Goal: Information Seeking & Learning: Learn about a topic

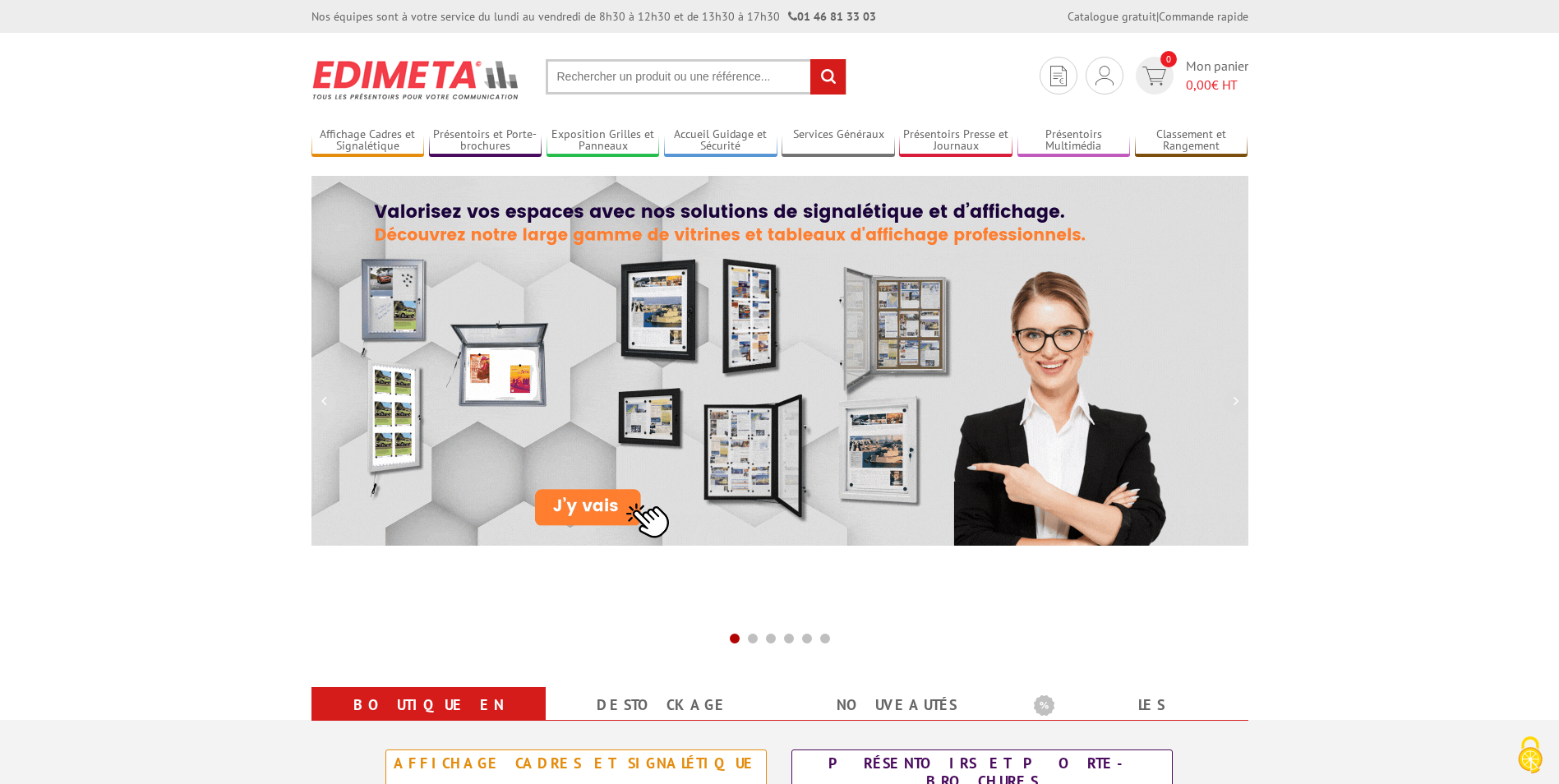
click at [589, 81] on input "text" at bounding box center [696, 77] width 301 height 35
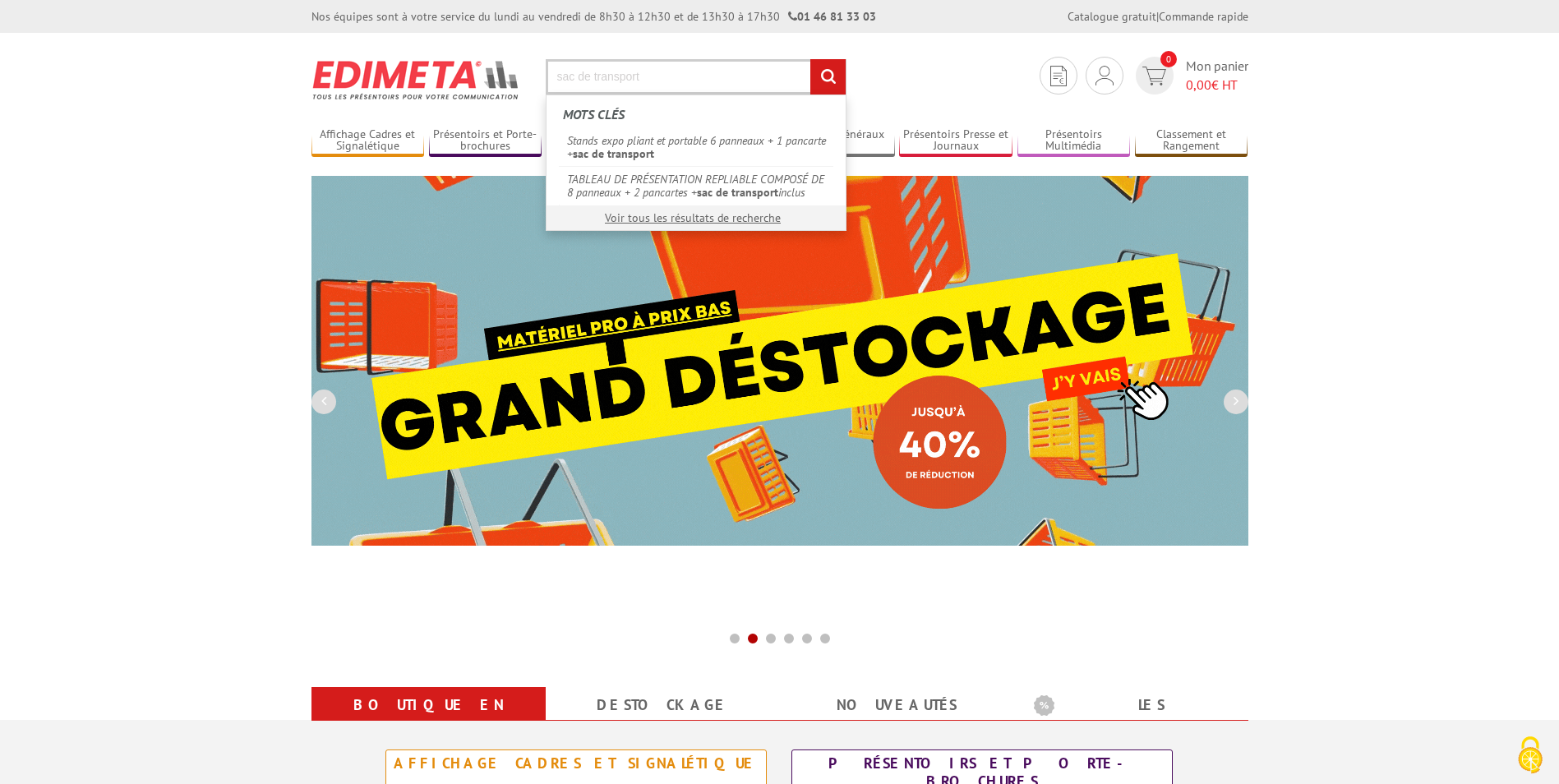
type input "sac de transport"
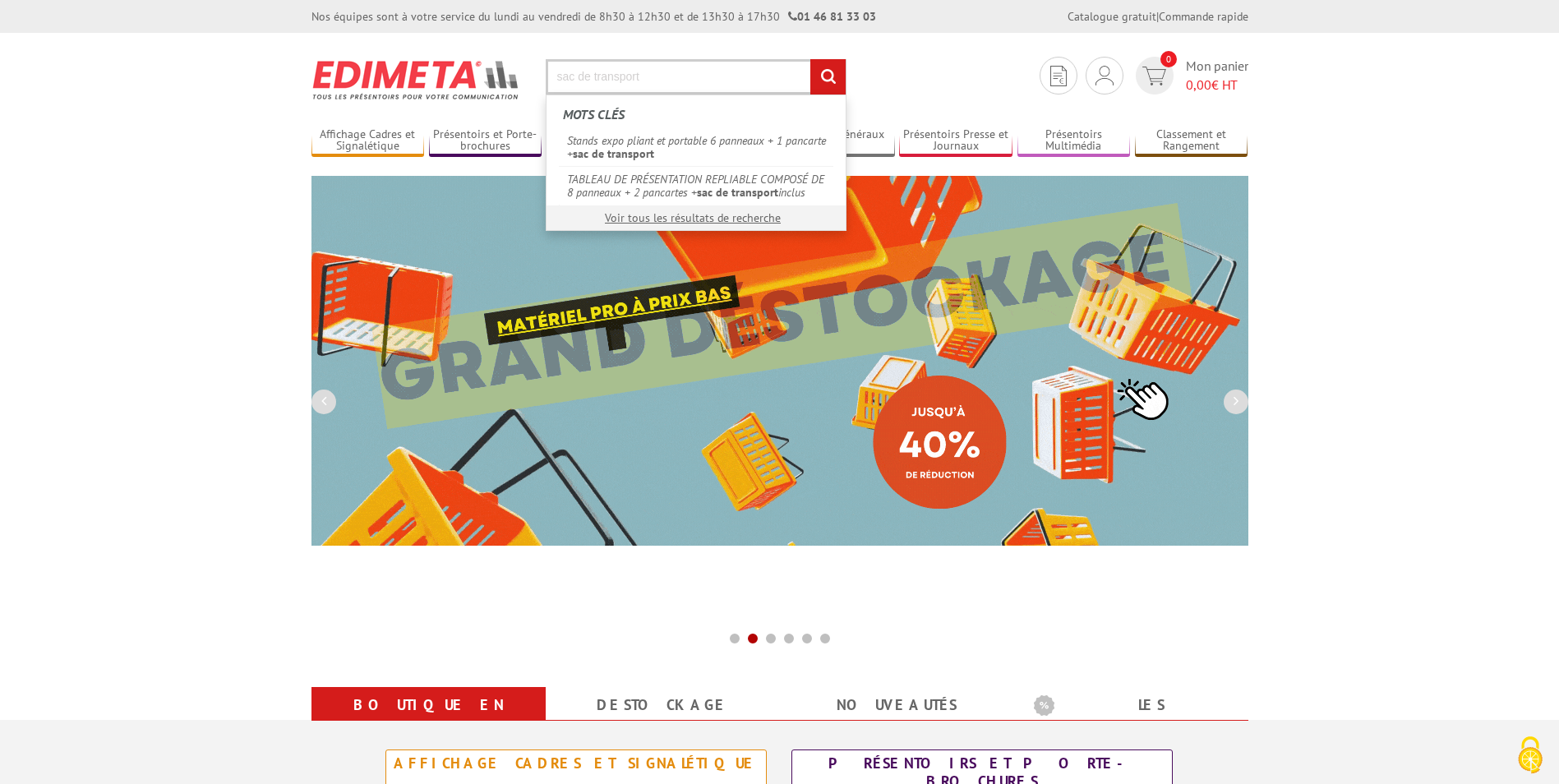
click at [811, 60] on input "rechercher" at bounding box center [828, 77] width 35 height 35
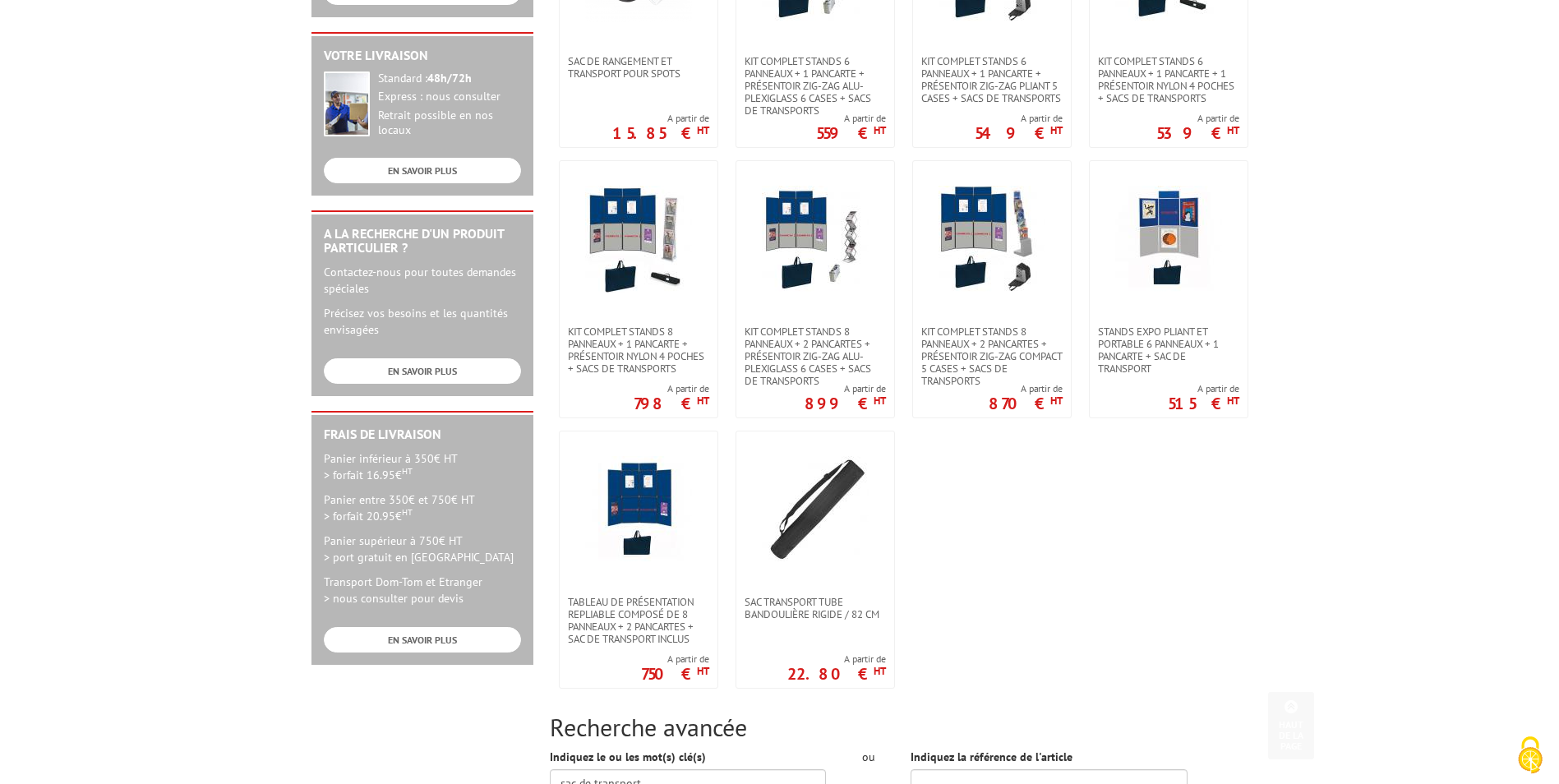
scroll to position [410, 0]
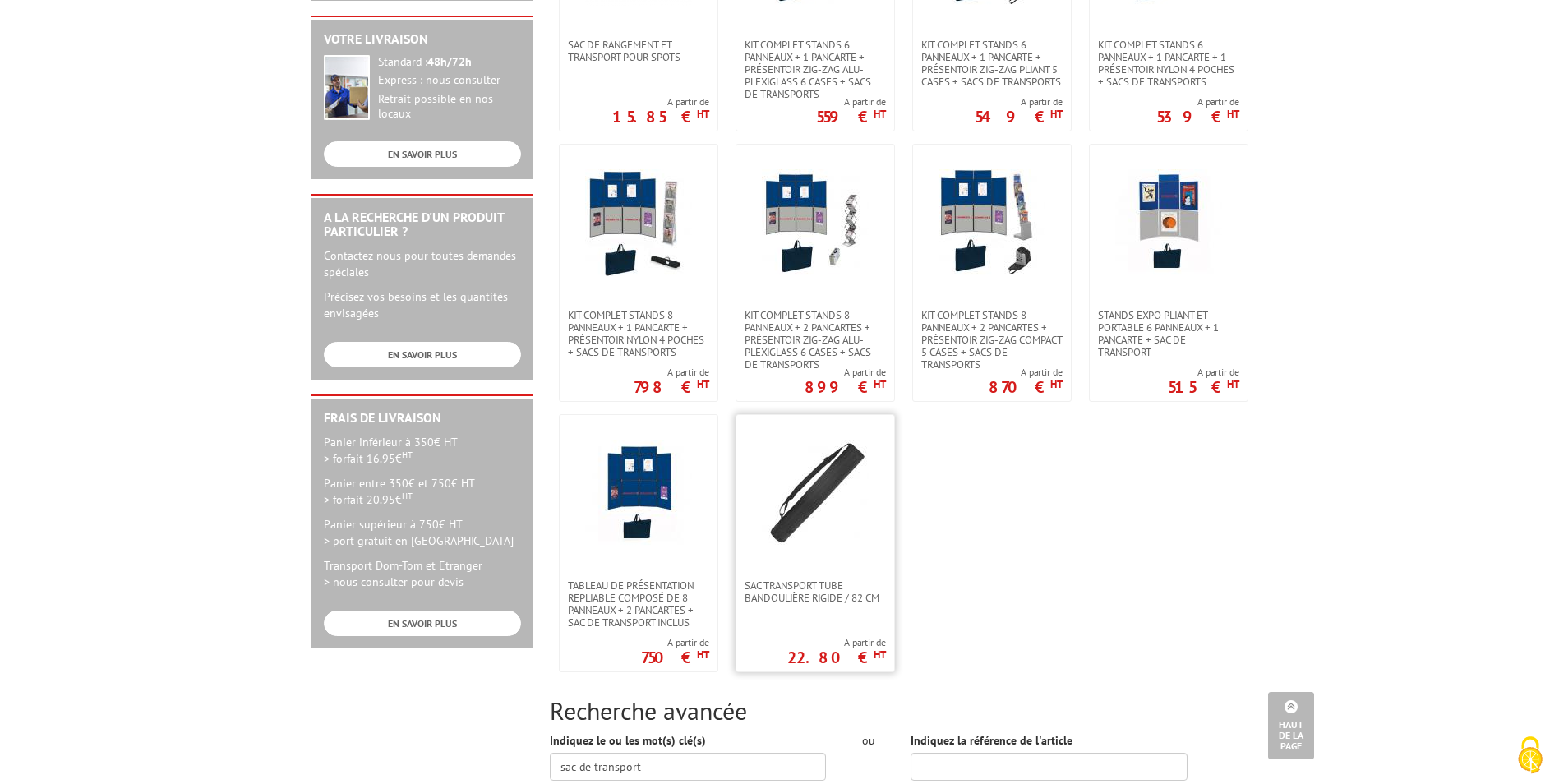
click at [807, 498] on img at bounding box center [815, 493] width 107 height 107
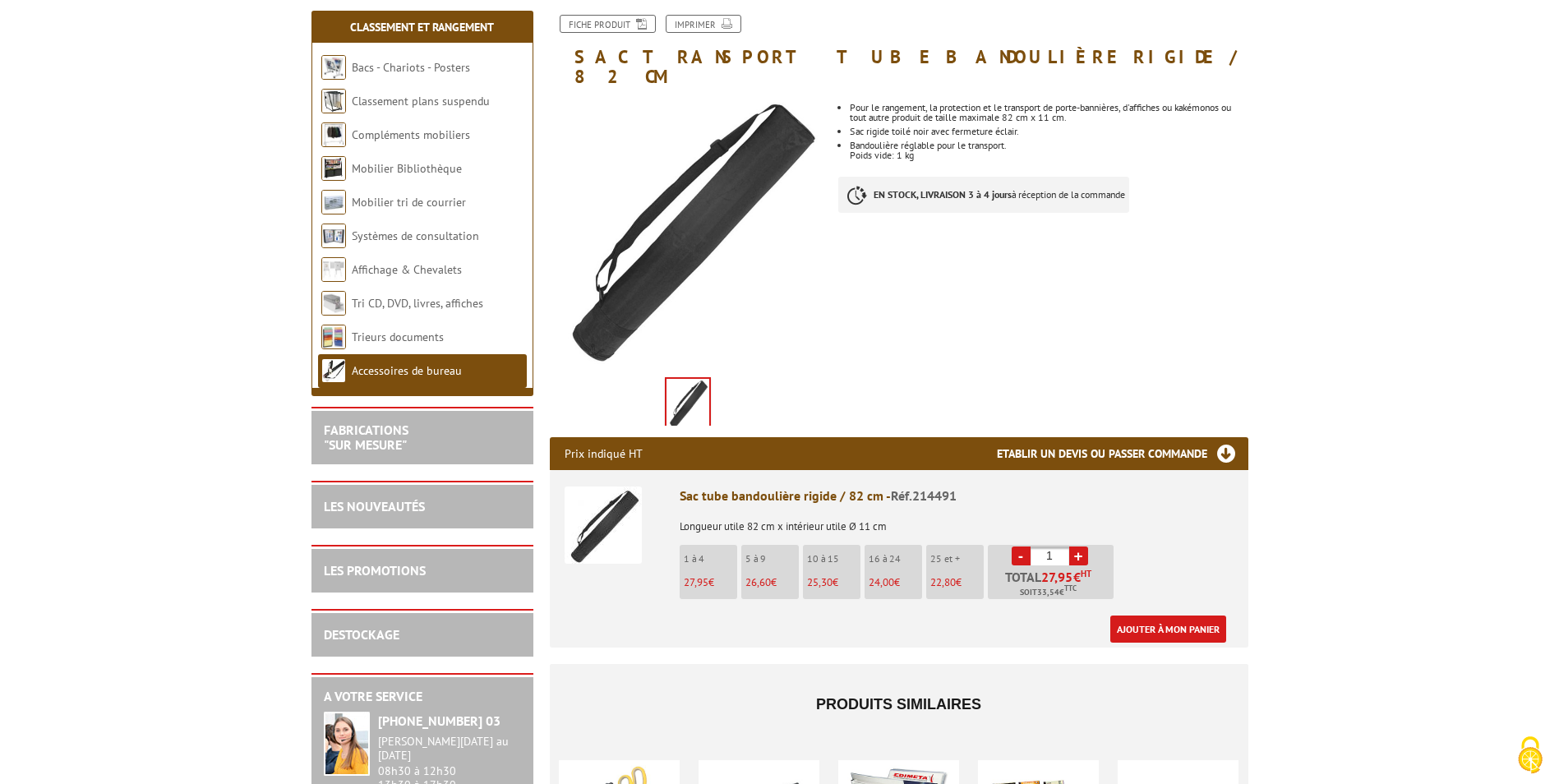
scroll to position [247, 0]
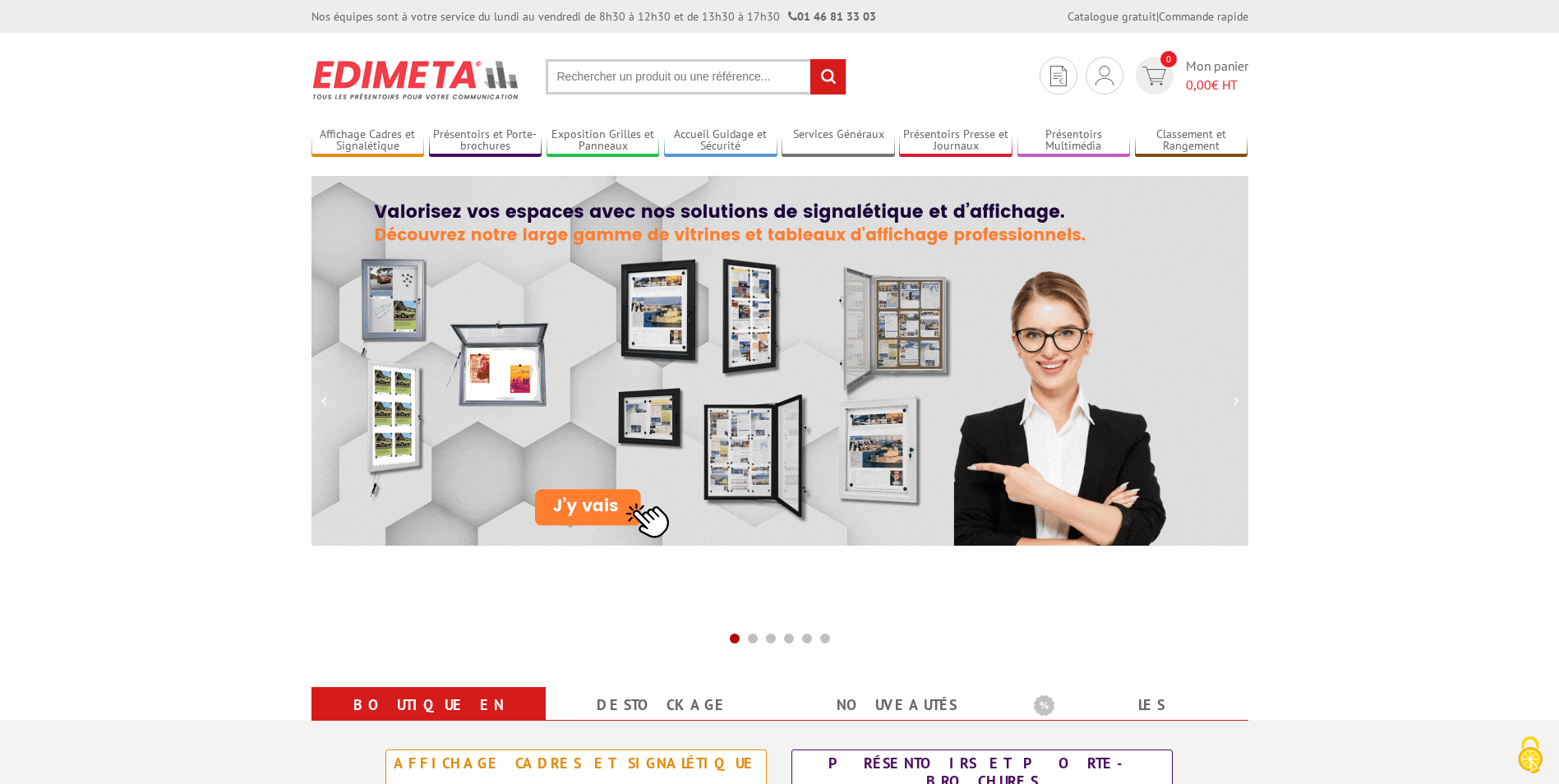
click at [570, 69] on input "text" at bounding box center [696, 77] width 301 height 35
click at [569, 70] on input "text" at bounding box center [696, 77] width 301 height 35
click at [569, 76] on input "text" at bounding box center [696, 77] width 301 height 35
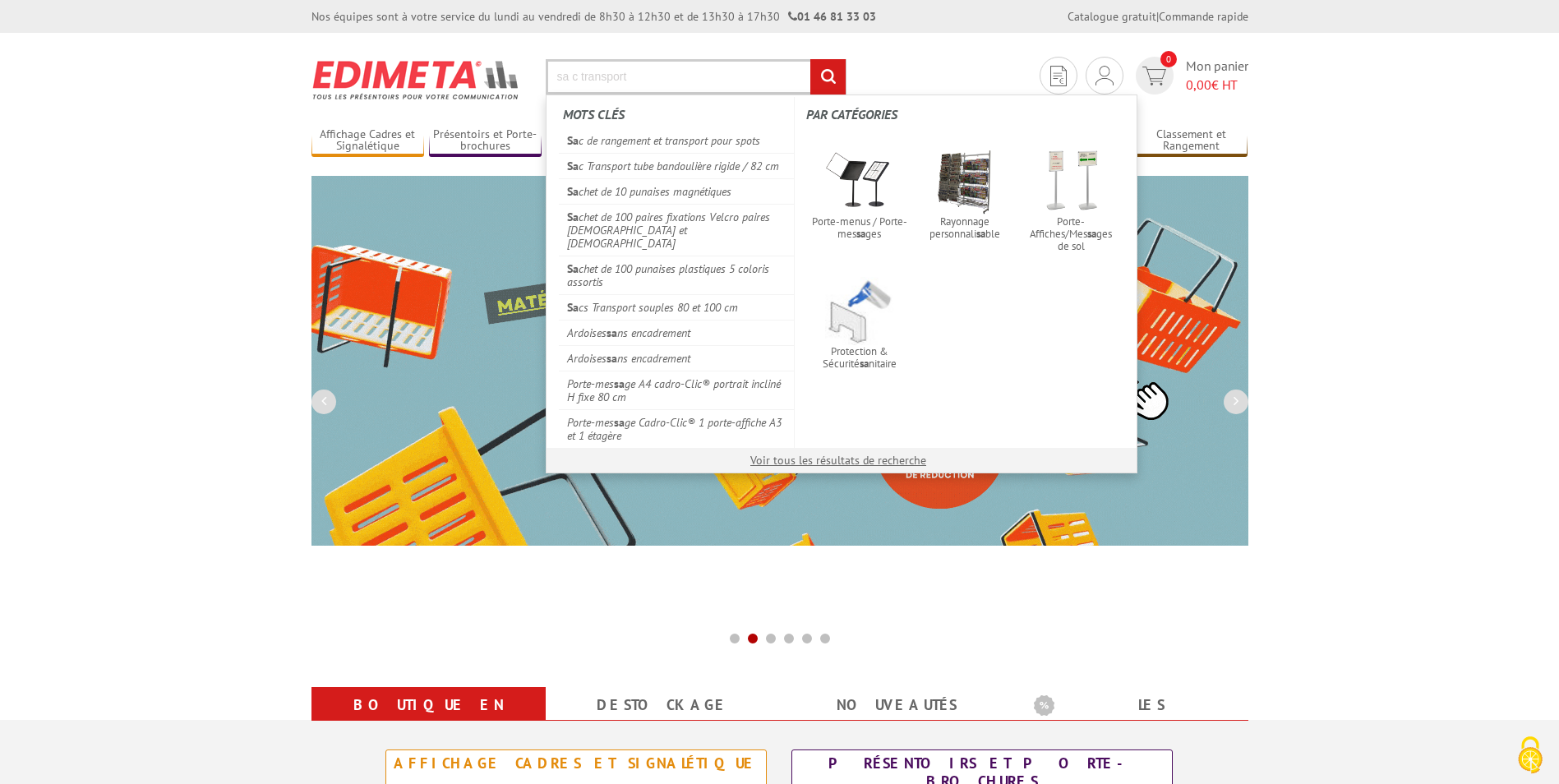
type input "sa c transport"
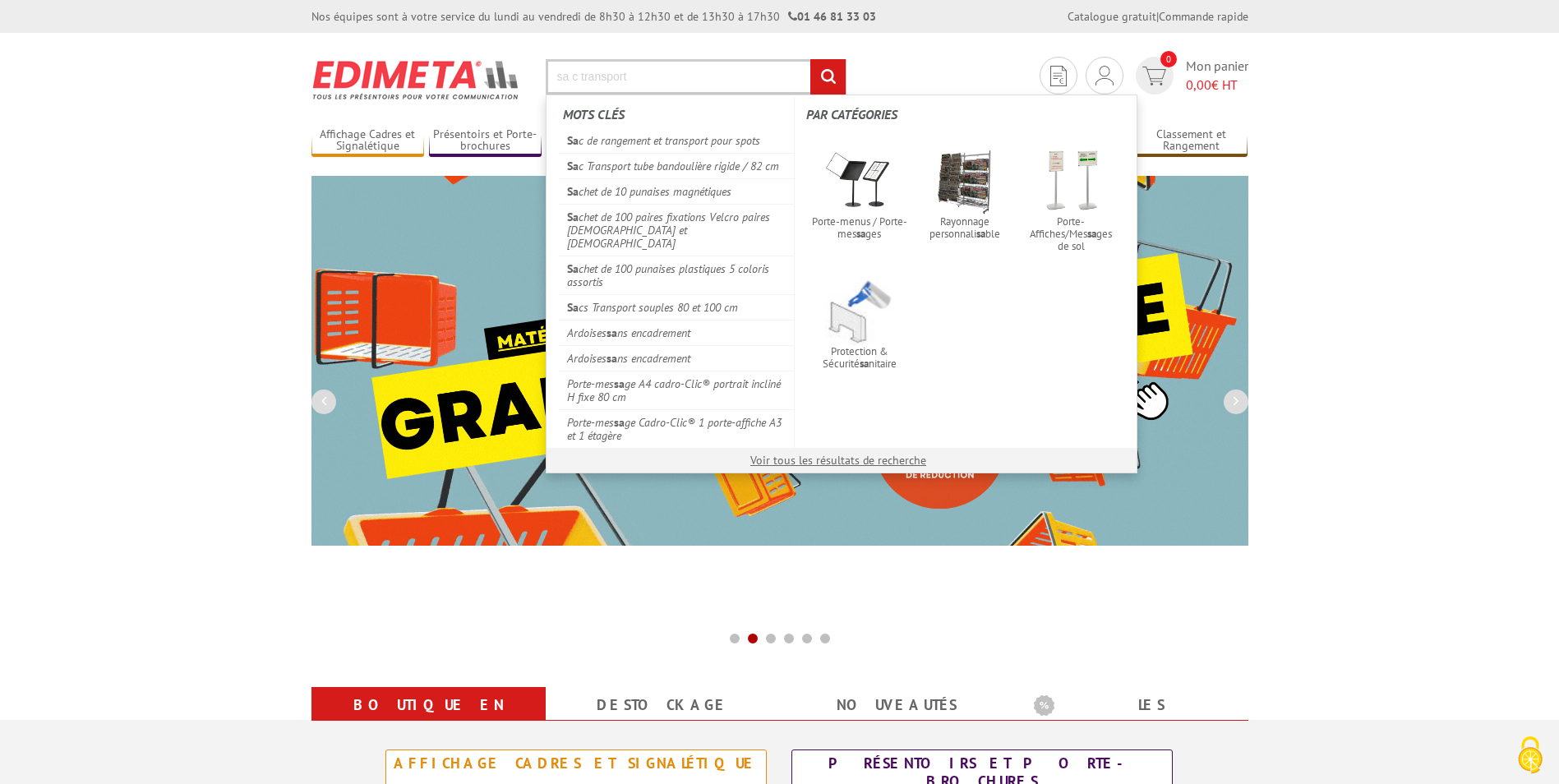
click at [811, 60] on input "rechercher" at bounding box center [828, 77] width 35 height 35
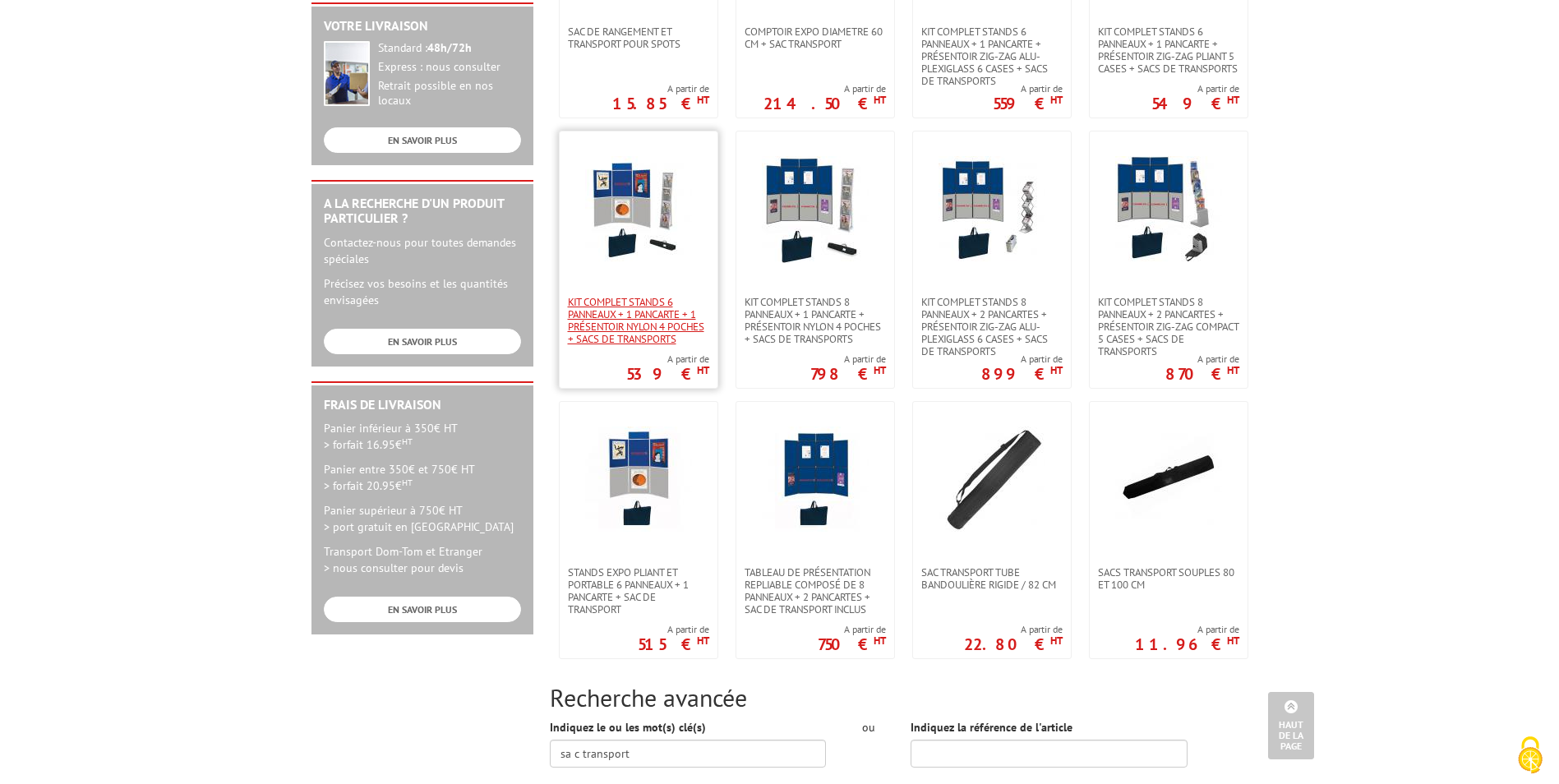
scroll to position [657, 0]
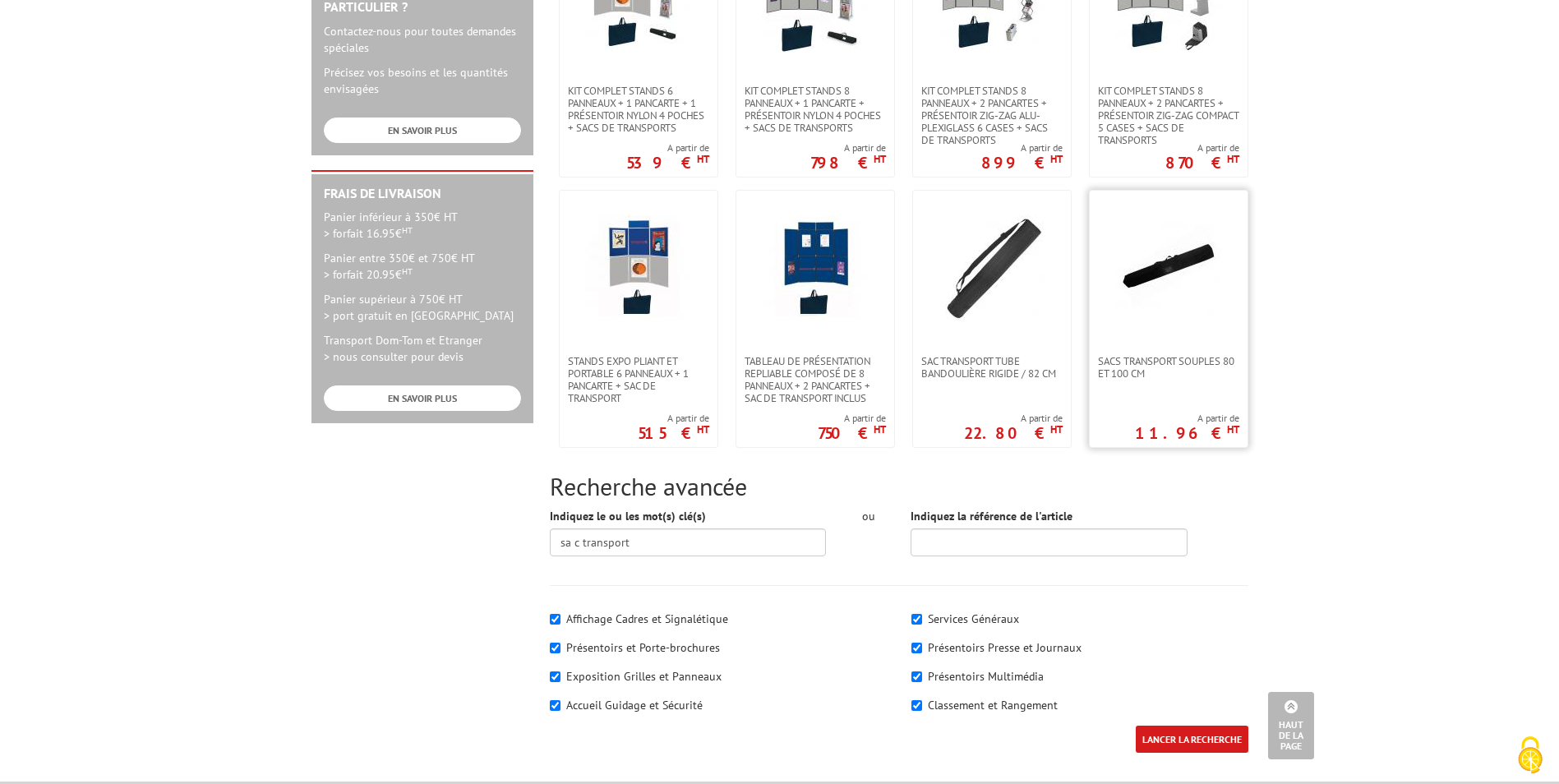
click at [1165, 292] on img at bounding box center [1168, 269] width 107 height 107
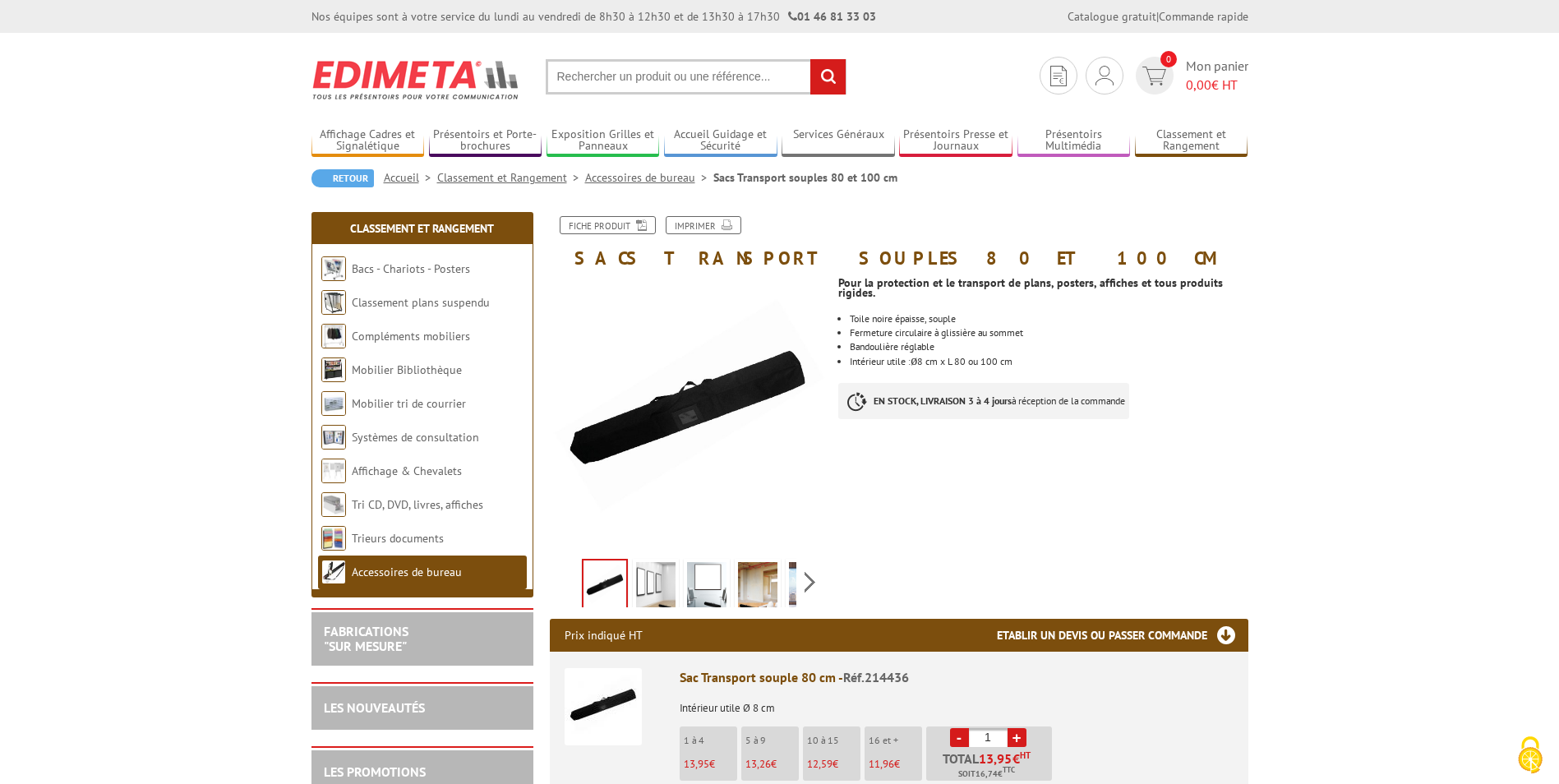
scroll to position [82, 0]
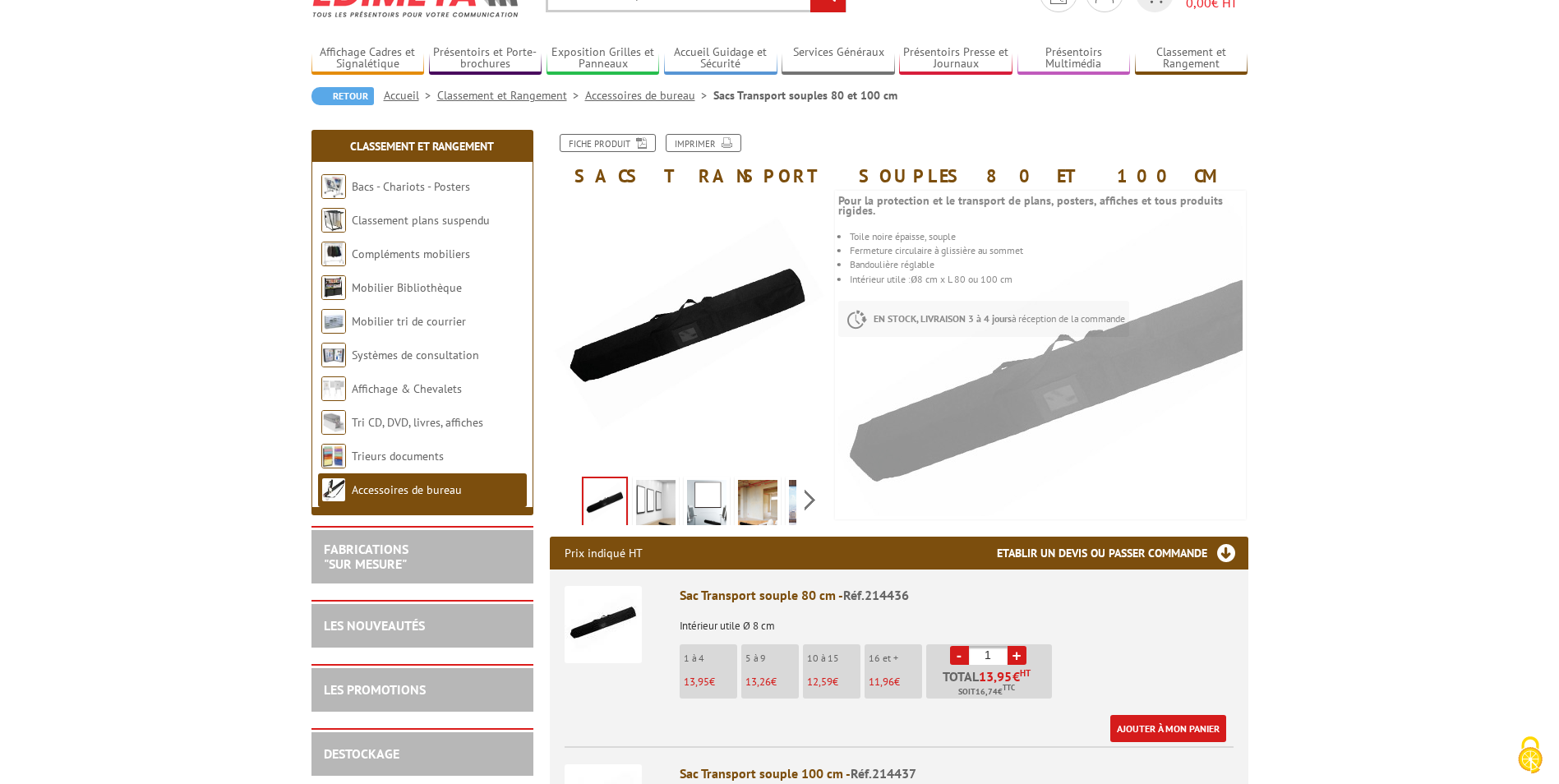
click at [648, 506] on img at bounding box center [656, 505] width 40 height 51
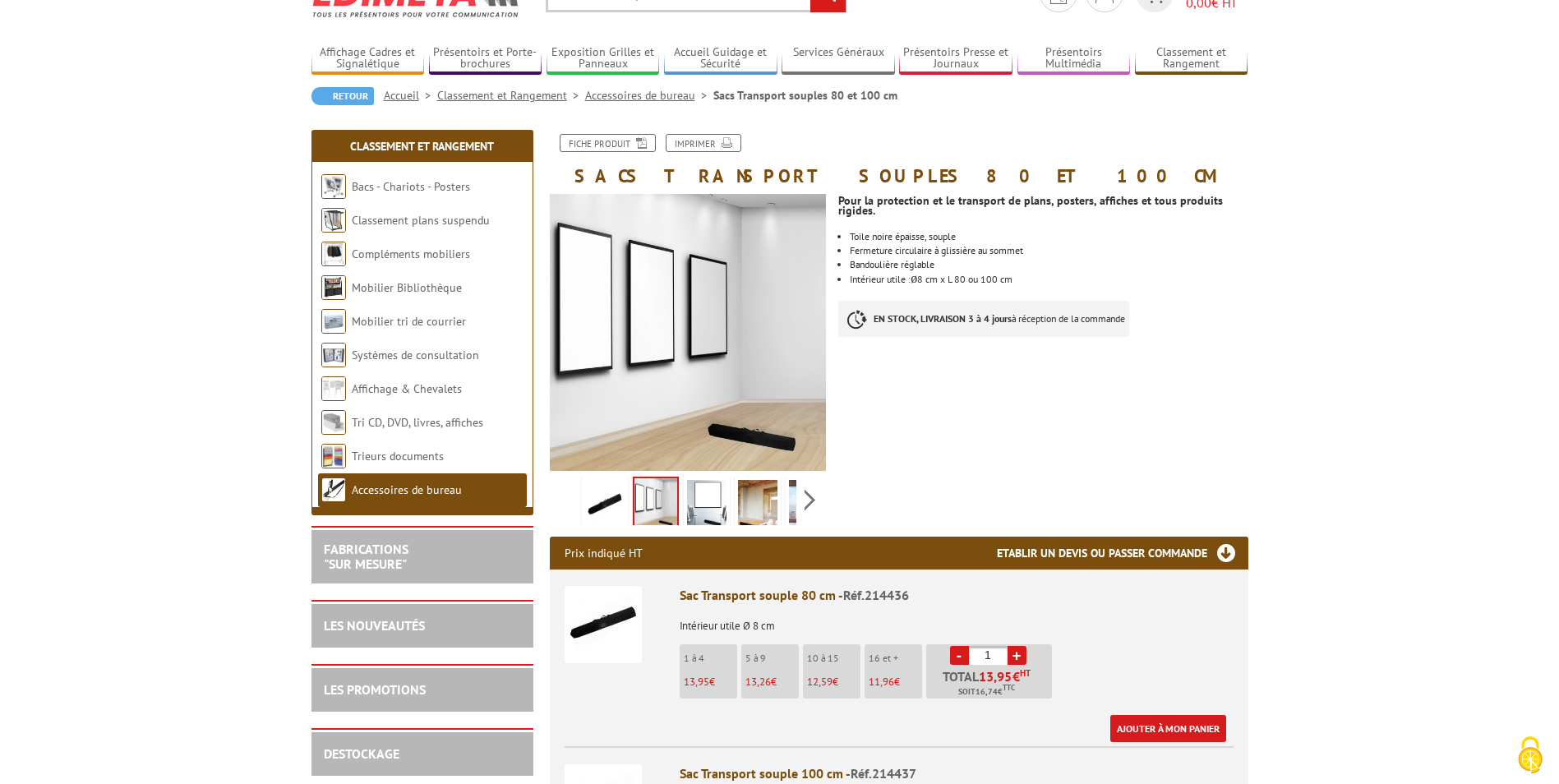
click at [707, 502] on img at bounding box center [707, 505] width 40 height 51
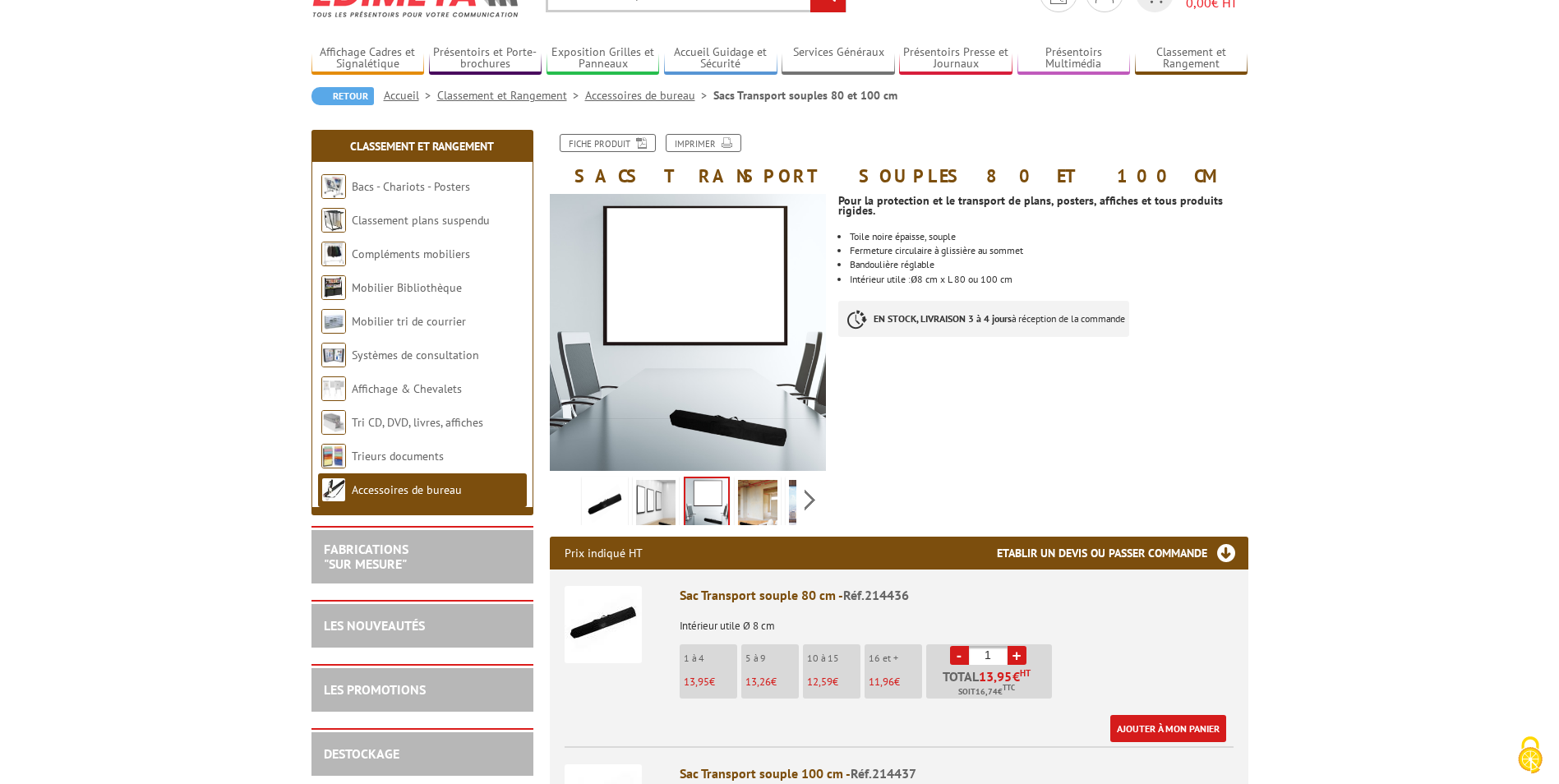
click at [743, 501] on img at bounding box center [758, 505] width 40 height 51
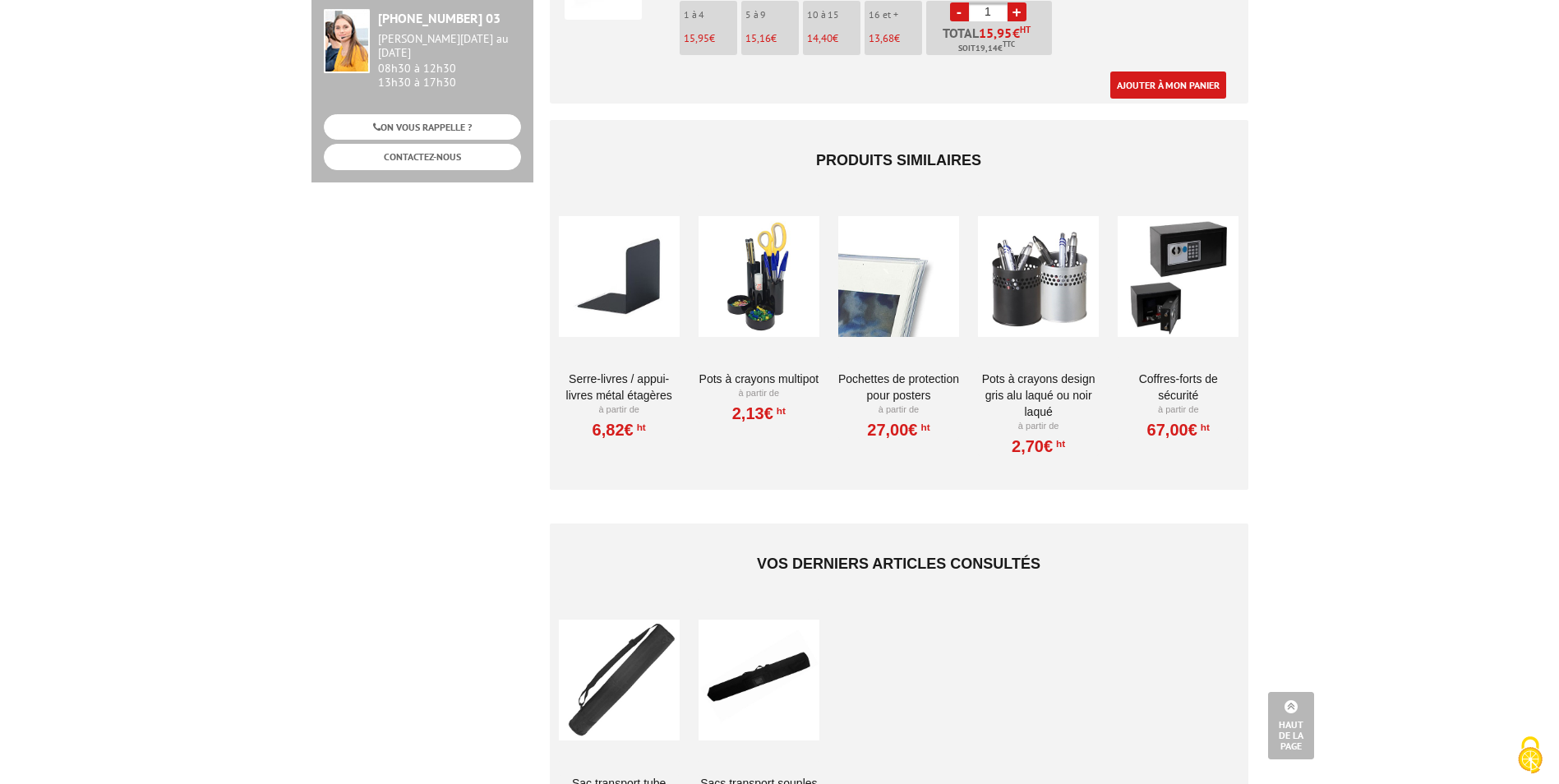
scroll to position [1232, 0]
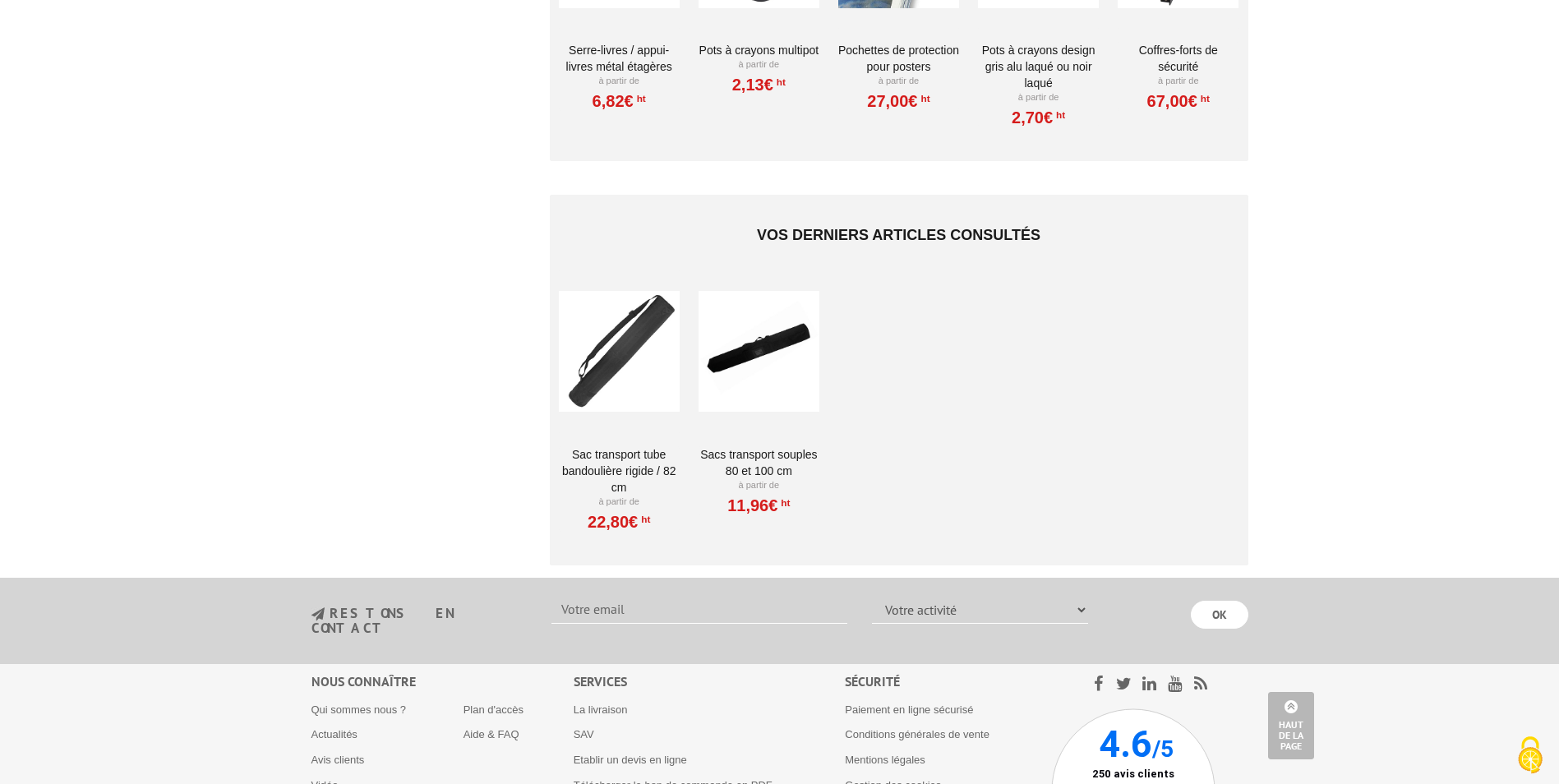
click at [753, 361] on div at bounding box center [759, 352] width 121 height 165
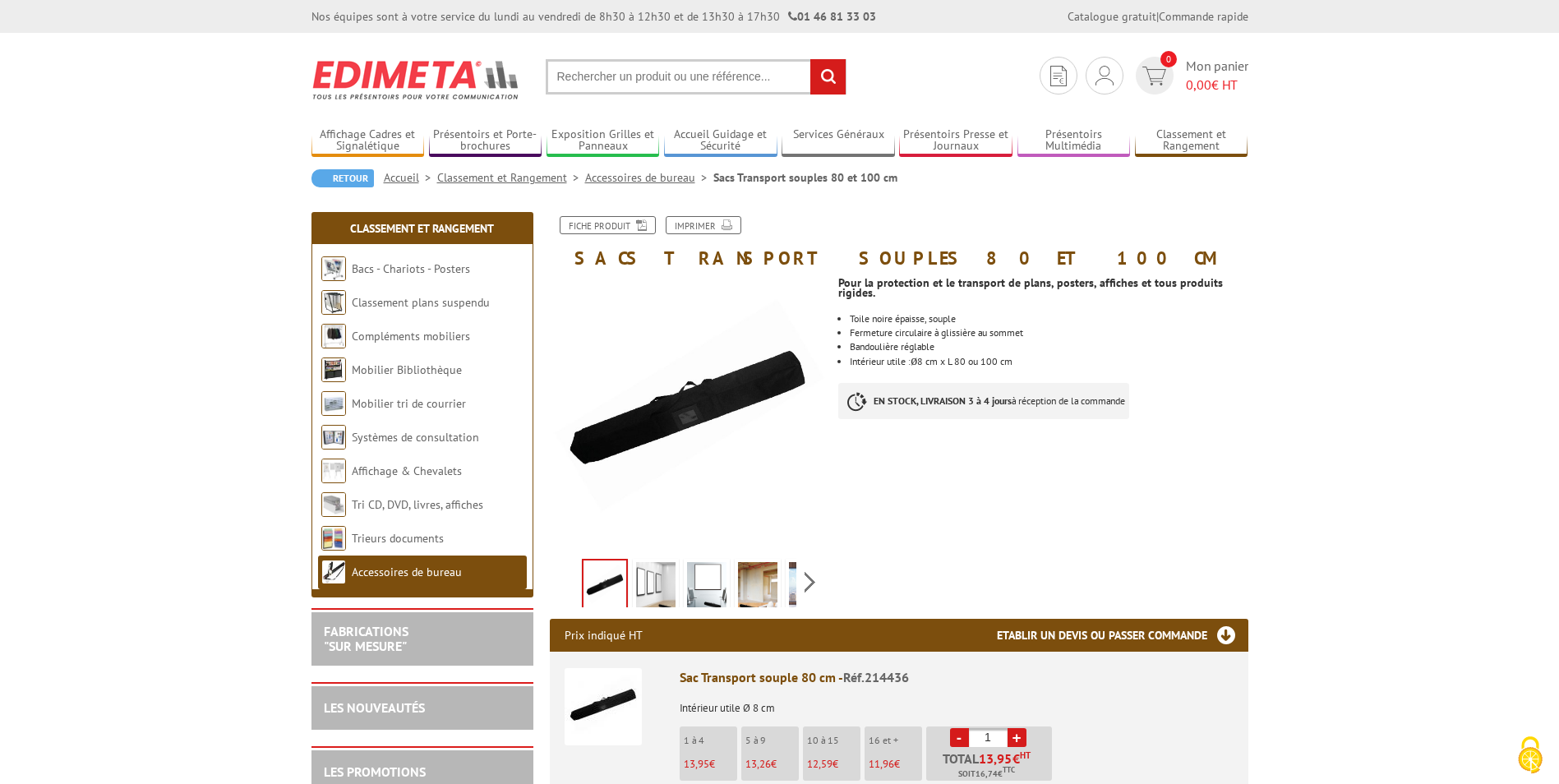
click at [931, 356] on p "Intérieur utile : ø 8 cm x L 80 ou 100 cm" at bounding box center [1048, 360] width 397 height 10
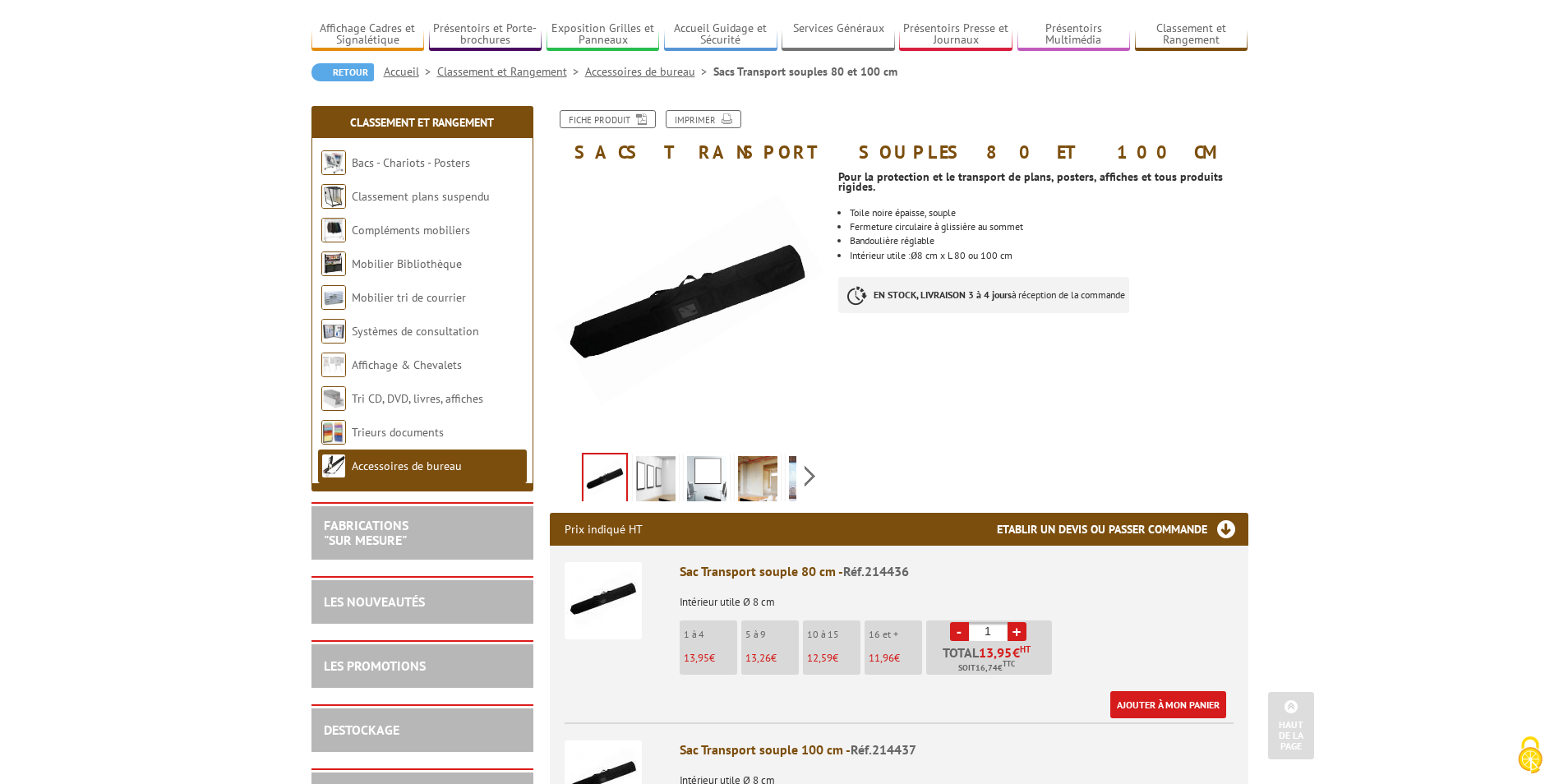
scroll to position [82, 0]
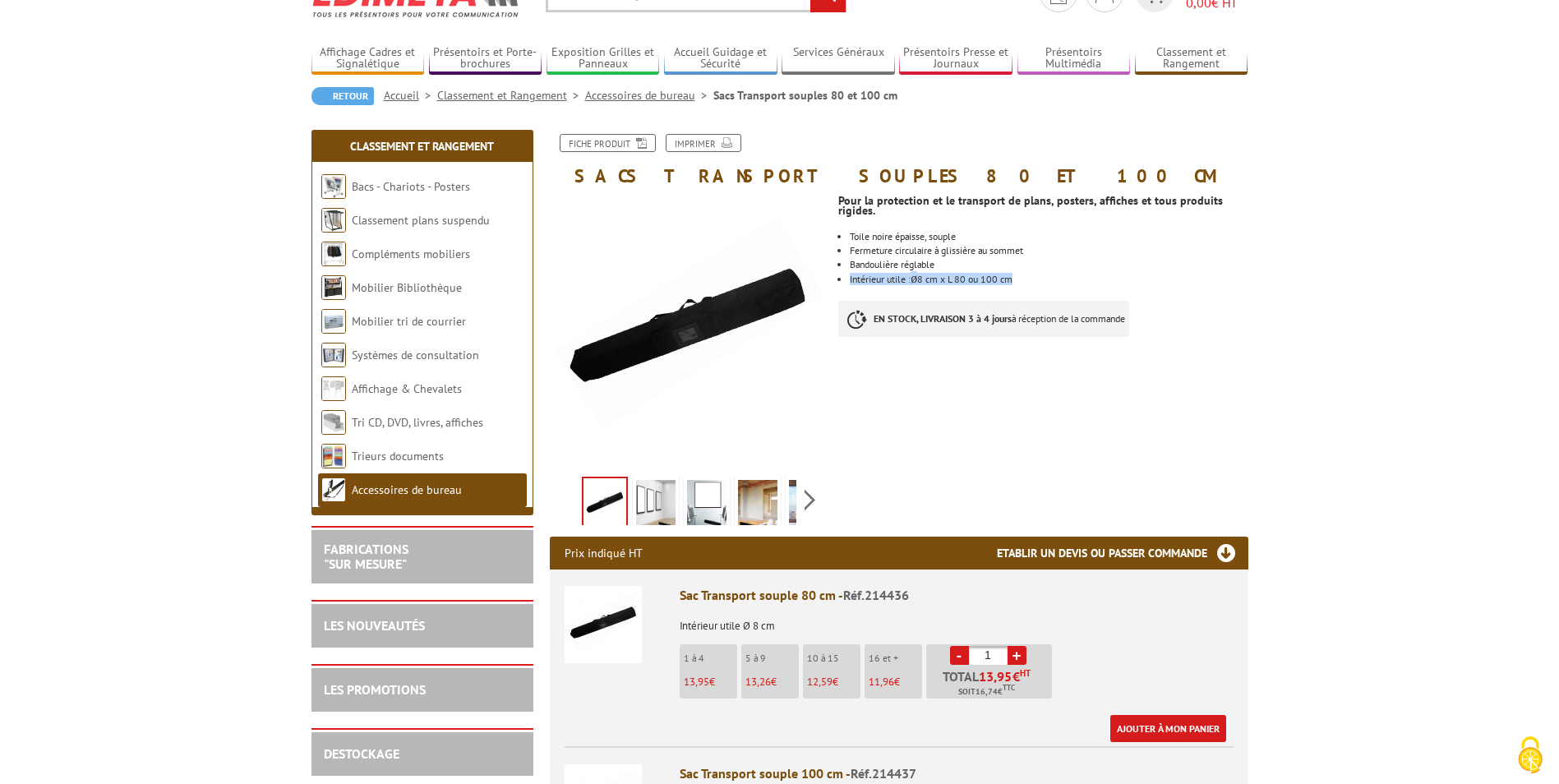
drag, startPoint x: 1026, startPoint y: 266, endPoint x: 849, endPoint y: 273, distance: 177.1
click at [849, 273] on ul "Toile noire épaisse, souple Fermeture circulaire à glissière au sommet Bandouli…" at bounding box center [1042, 258] width 410 height 53
copy p "Intérieur utile : ø 8 cm x L 80 ou 100 cm"
